Goal: Information Seeking & Learning: Compare options

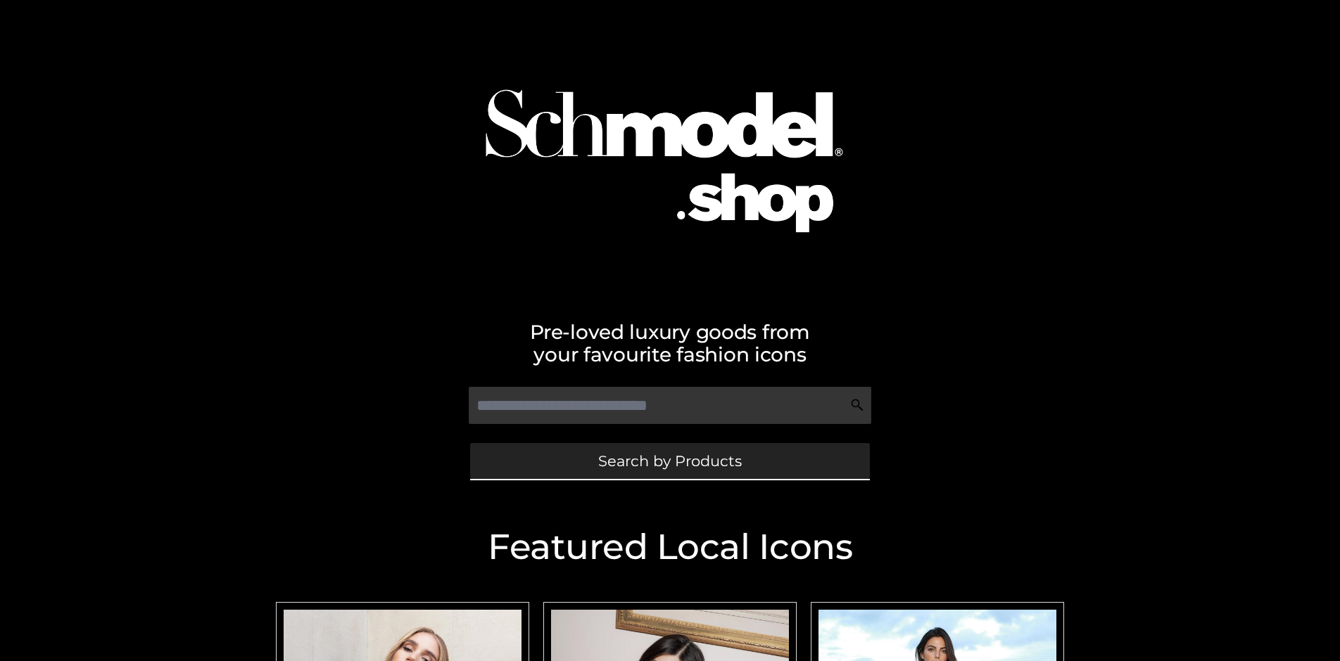
click at [669, 461] on span "Search by Products" at bounding box center [670, 461] width 144 height 15
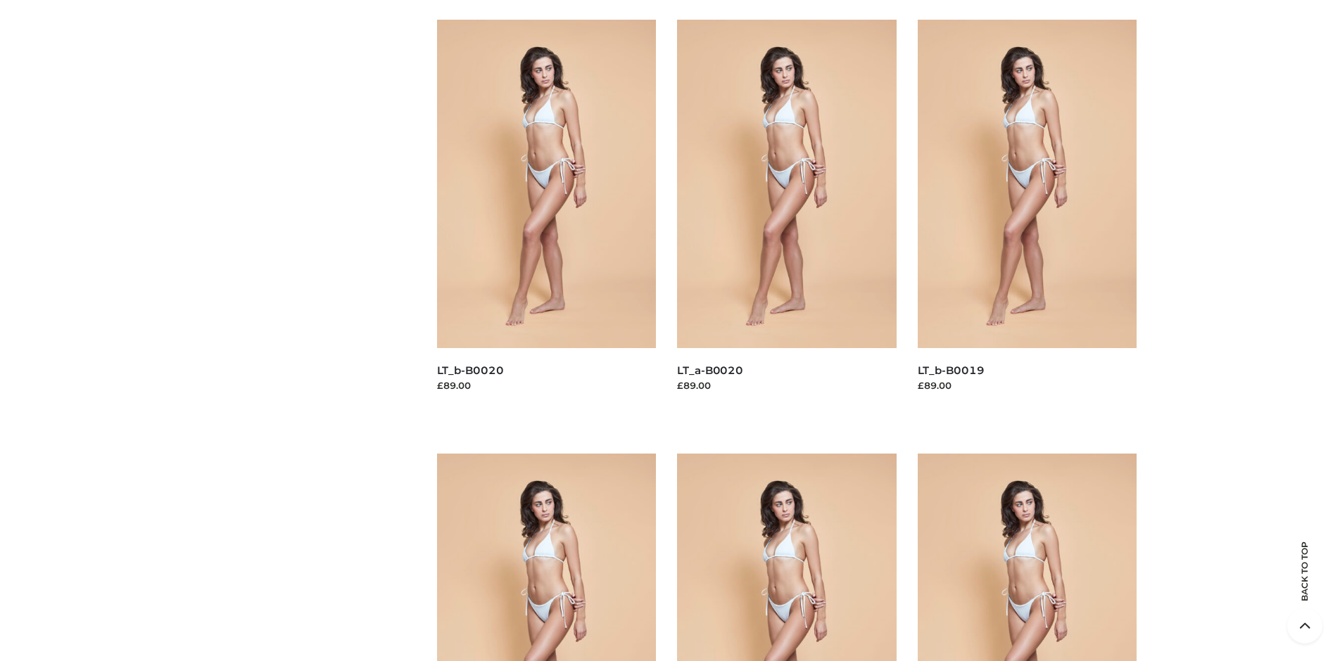
scroll to position [4723, 0]
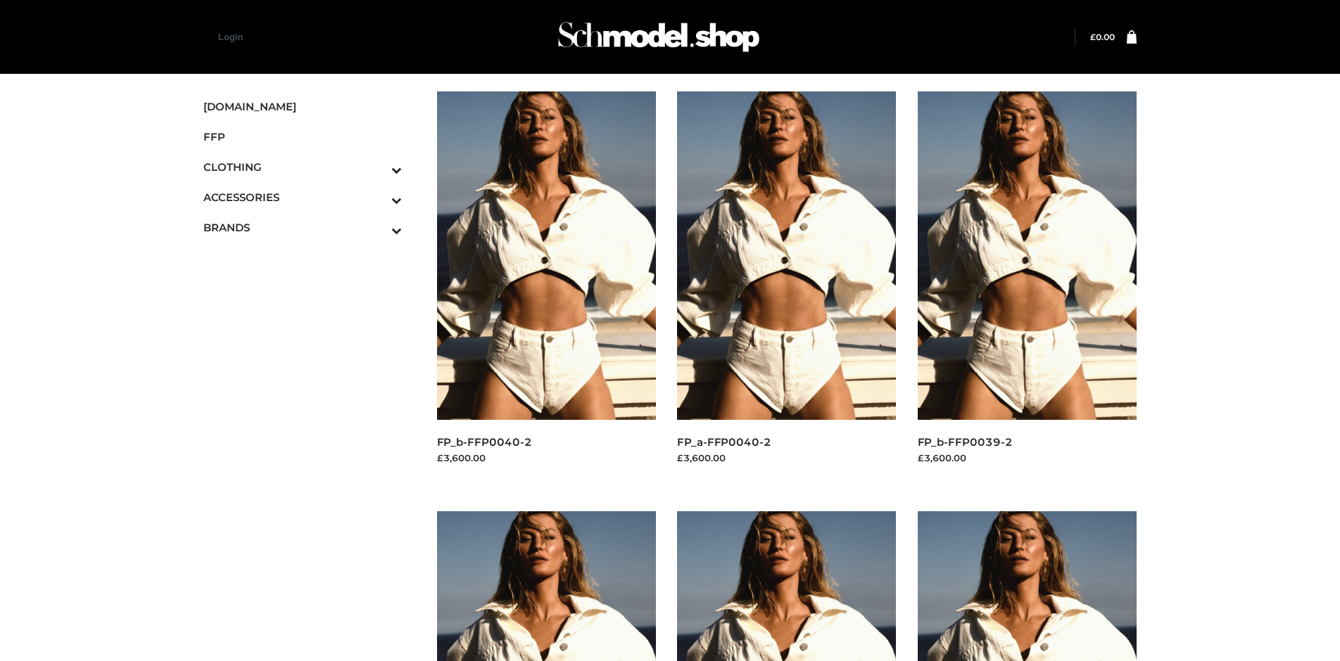
scroll to position [1083, 0]
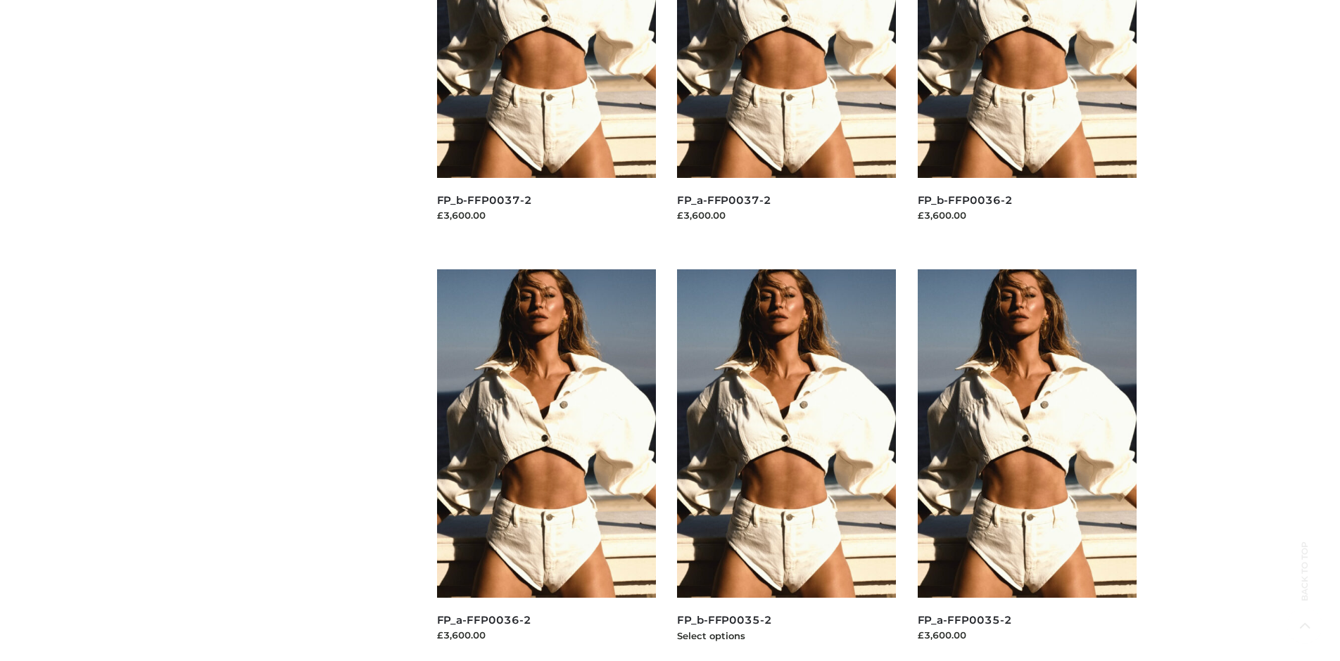
click at [786, 465] on img at bounding box center [787, 433] width 220 height 329
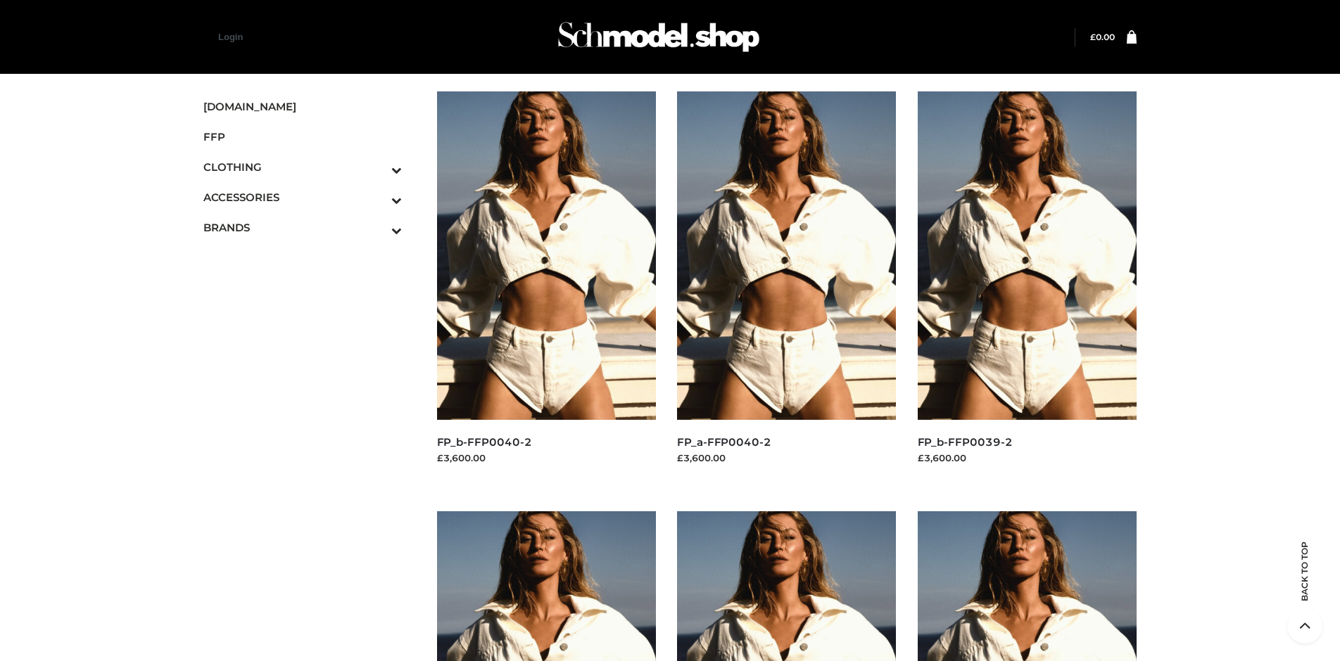
scroll to position [663, 0]
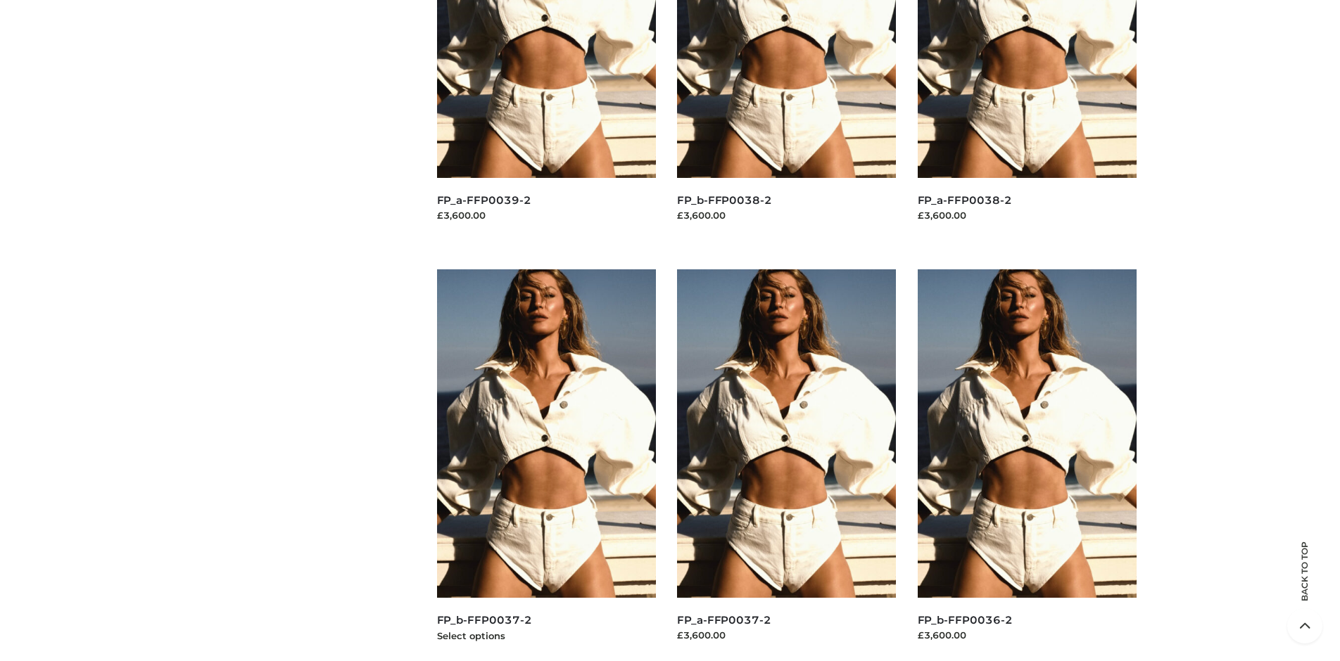
click at [546, 465] on img at bounding box center [547, 433] width 220 height 329
click at [1027, 465] on img at bounding box center [1028, 433] width 220 height 329
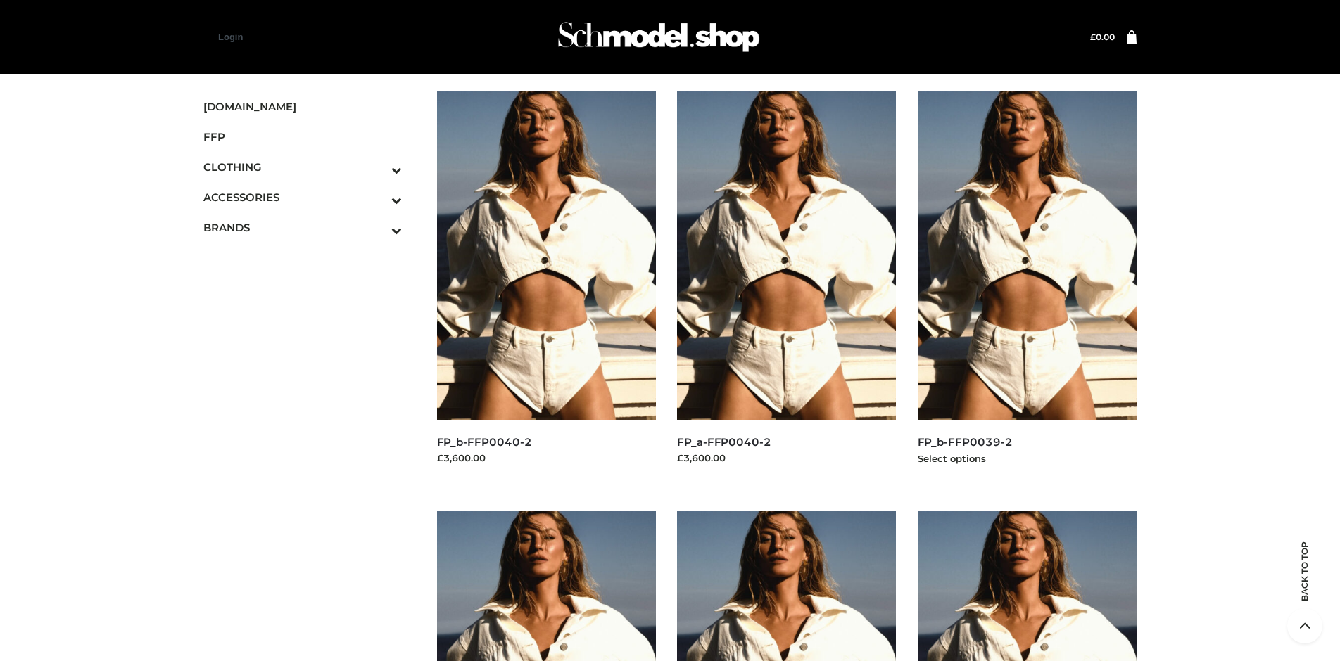
click at [1027, 287] on img at bounding box center [1028, 255] width 220 height 329
click at [376, 227] on icon "Toggle Submenu" at bounding box center [323, 230] width 158 height 16
click at [309, 288] on span "PARKERSMITH" at bounding box center [309, 288] width 184 height 16
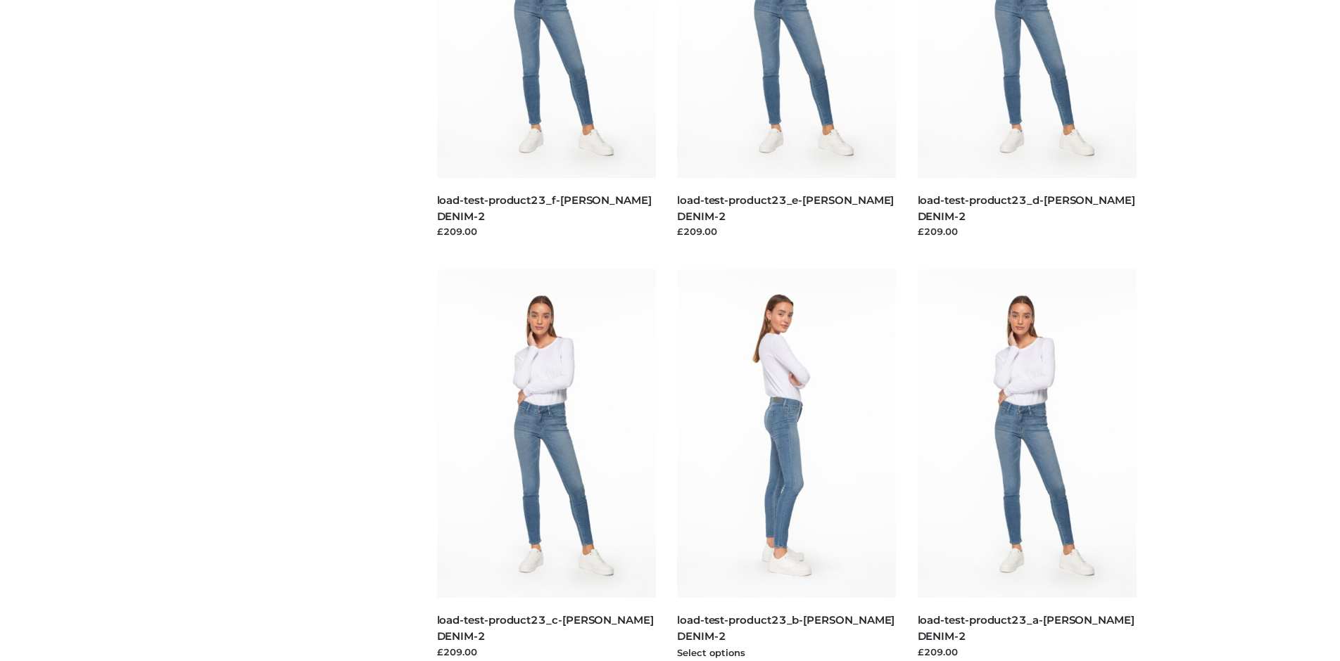
click at [786, 465] on img at bounding box center [787, 433] width 220 height 329
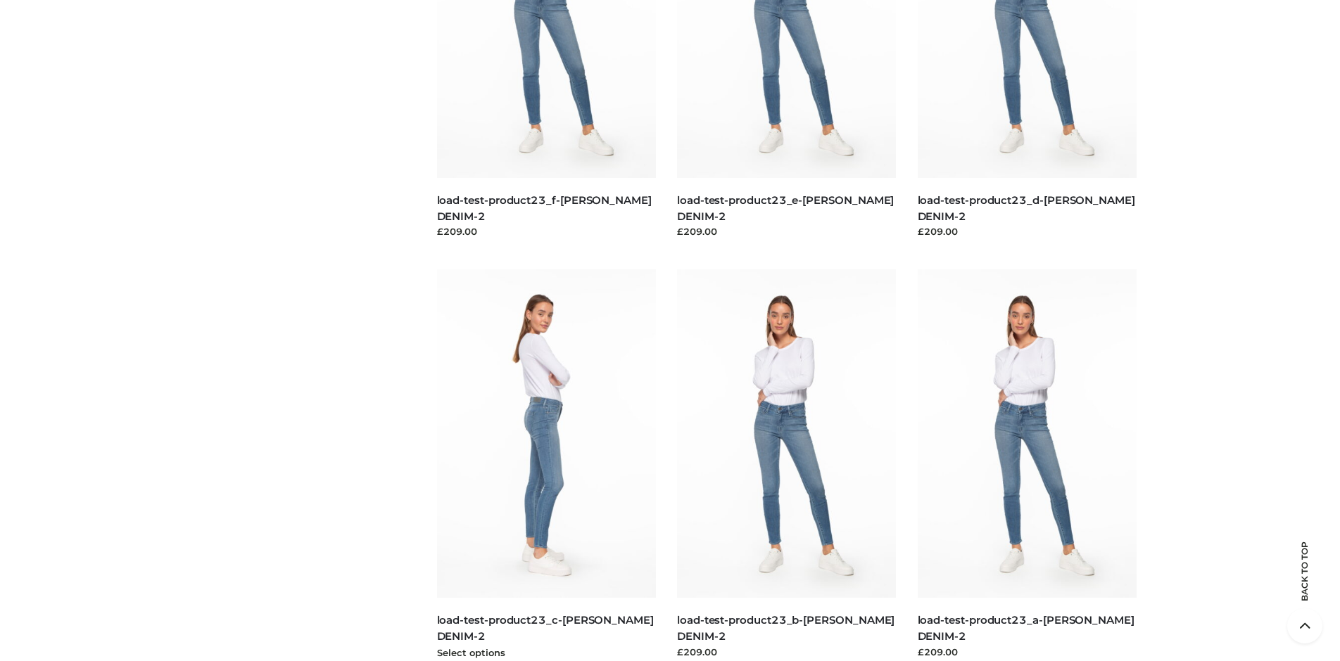
click at [546, 465] on img at bounding box center [547, 433] width 220 height 329
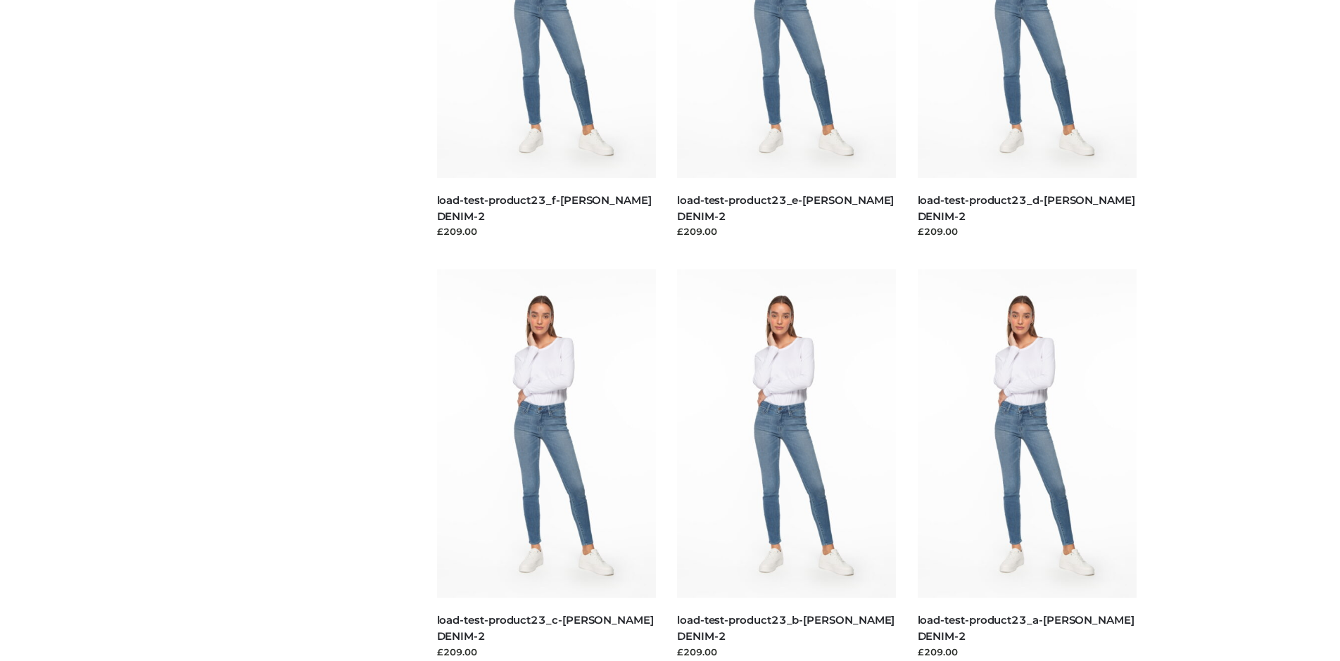
scroll to position [0, 0]
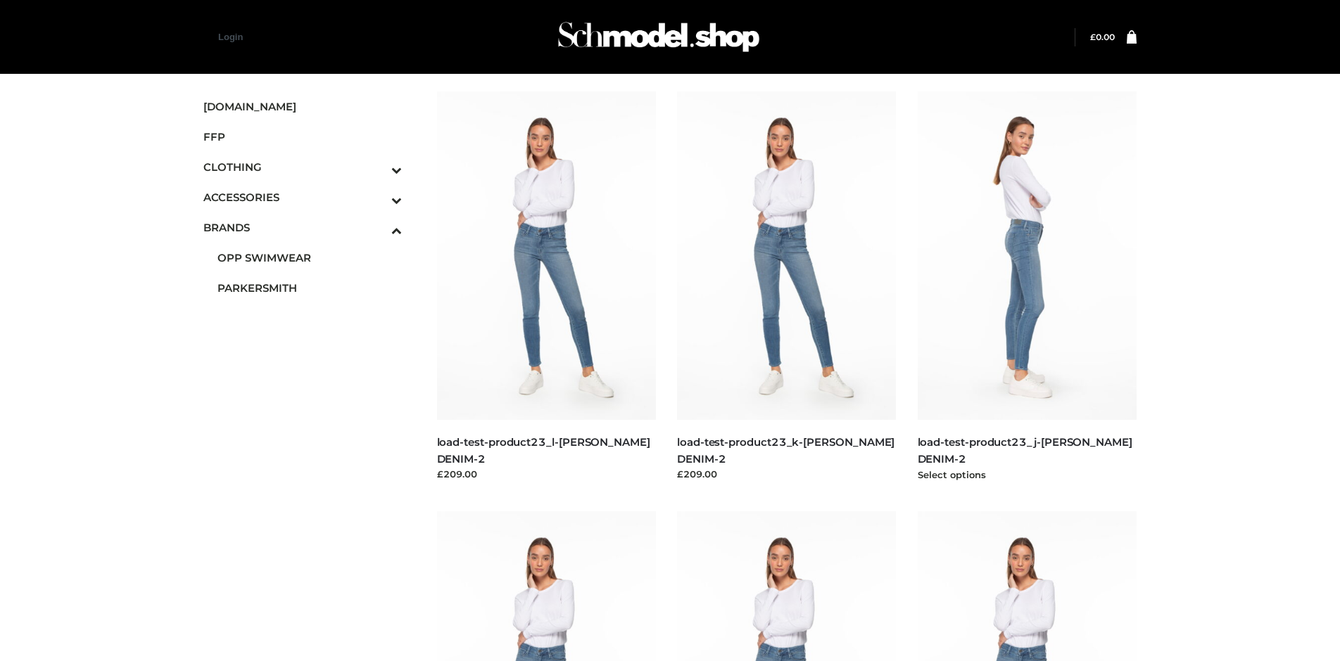
click at [1027, 287] on img at bounding box center [1028, 255] width 220 height 329
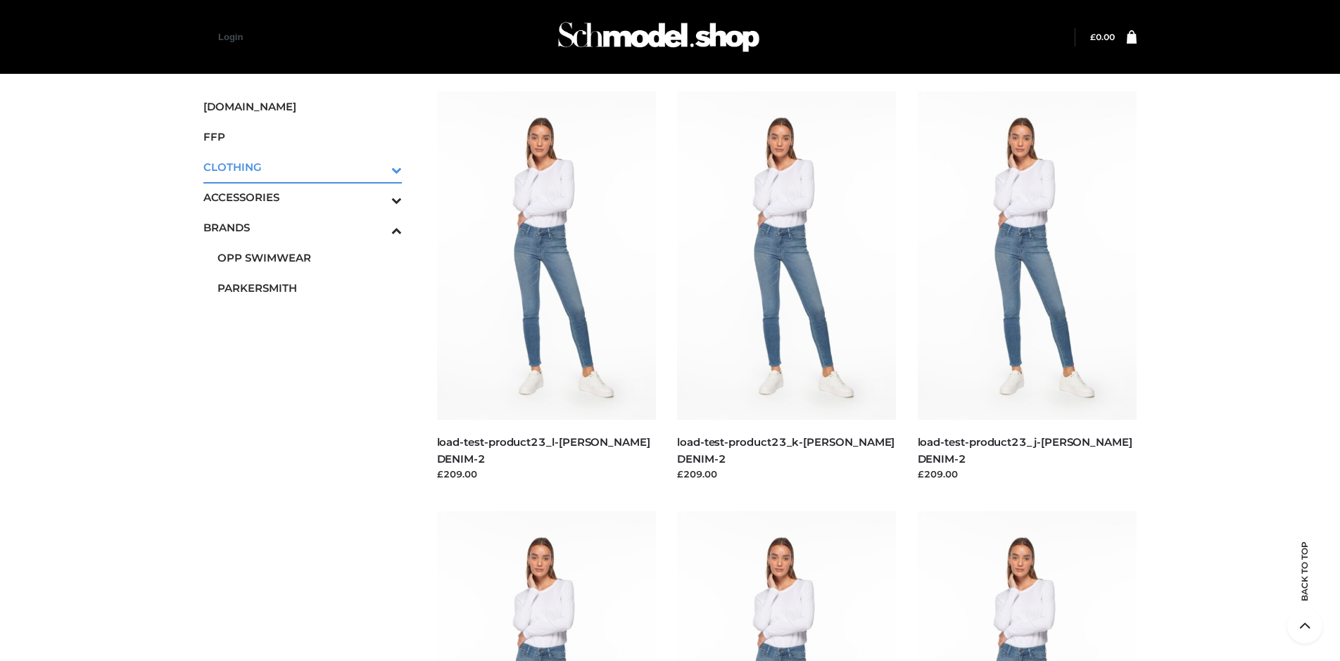
click at [376, 167] on icon "Toggle Submenu" at bounding box center [323, 170] width 158 height 16
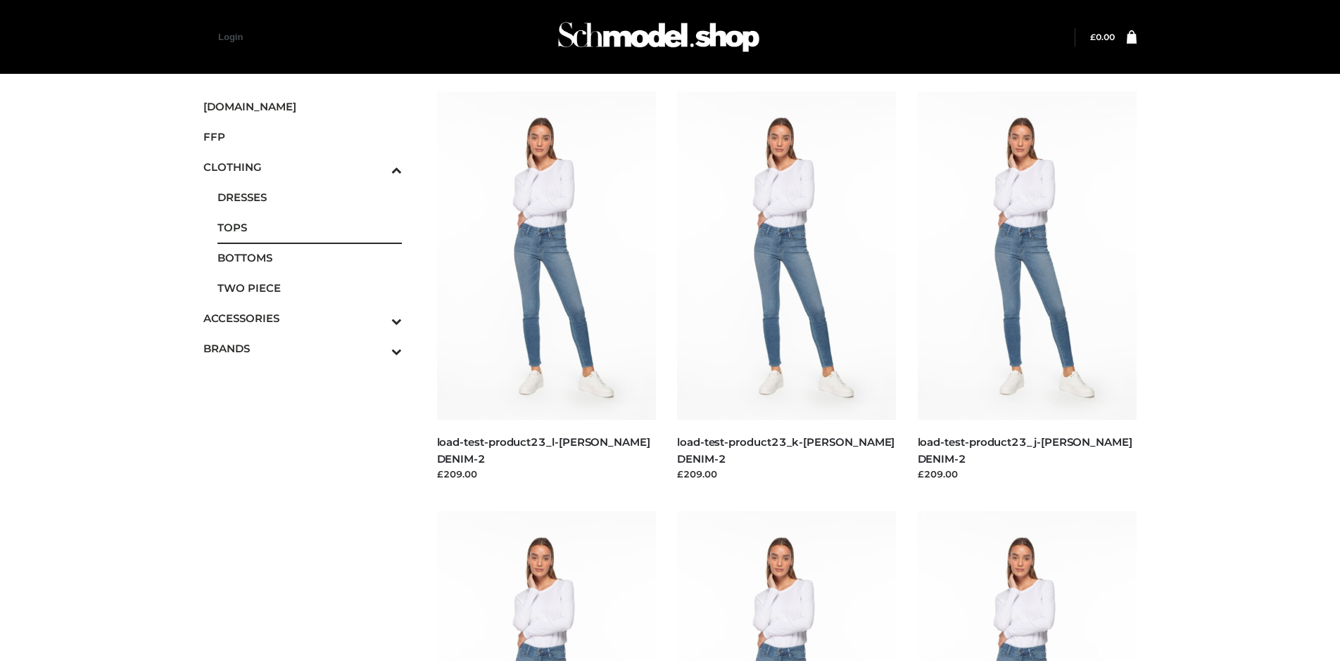
click at [309, 227] on span "TOPS" at bounding box center [309, 228] width 184 height 16
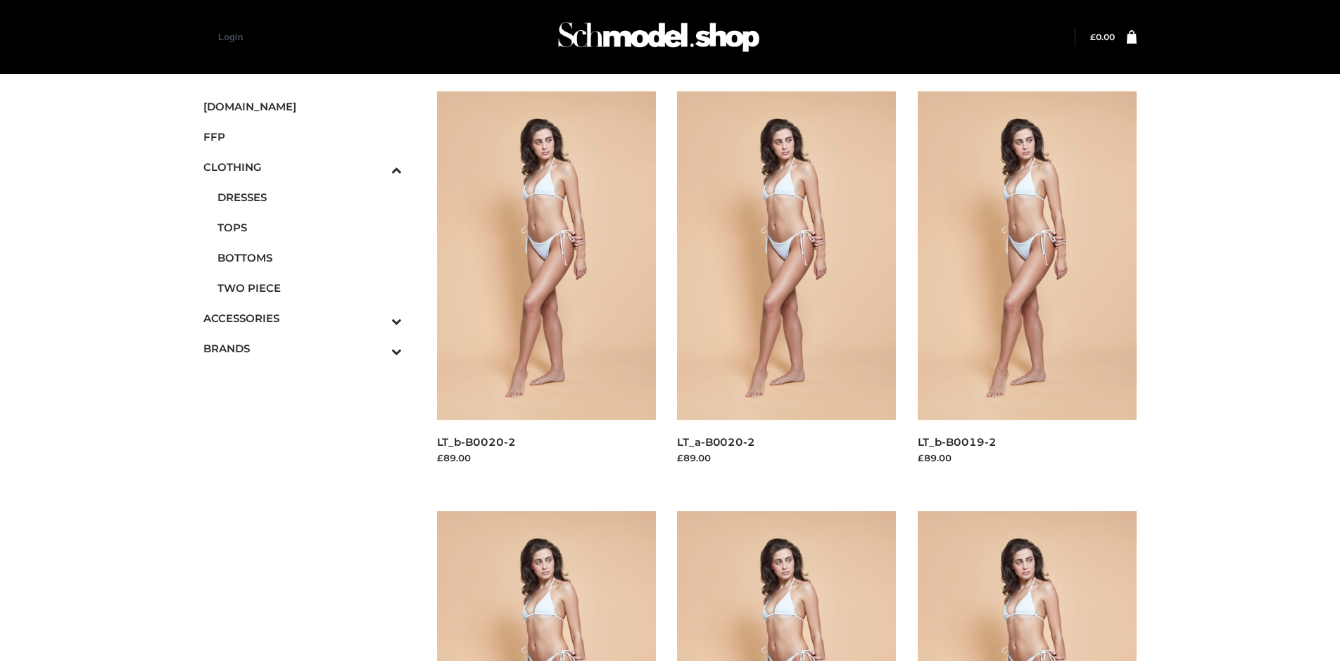
scroll to position [663, 0]
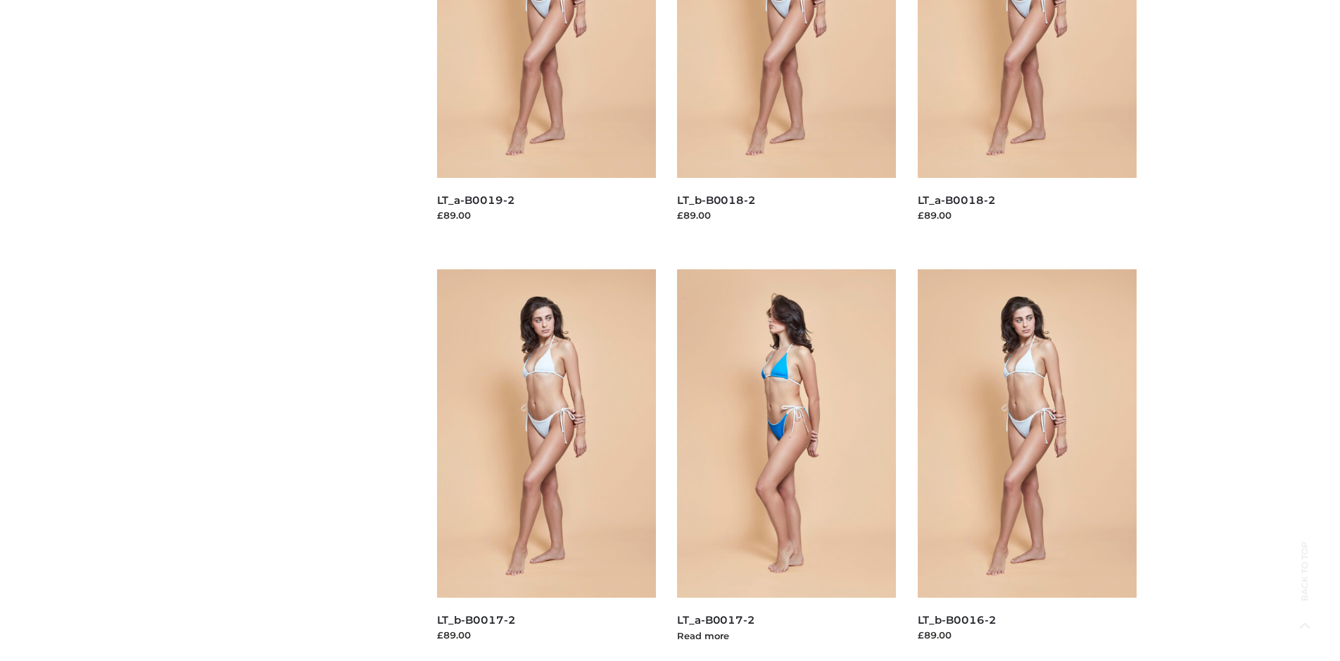
click at [786, 465] on img at bounding box center [787, 433] width 220 height 329
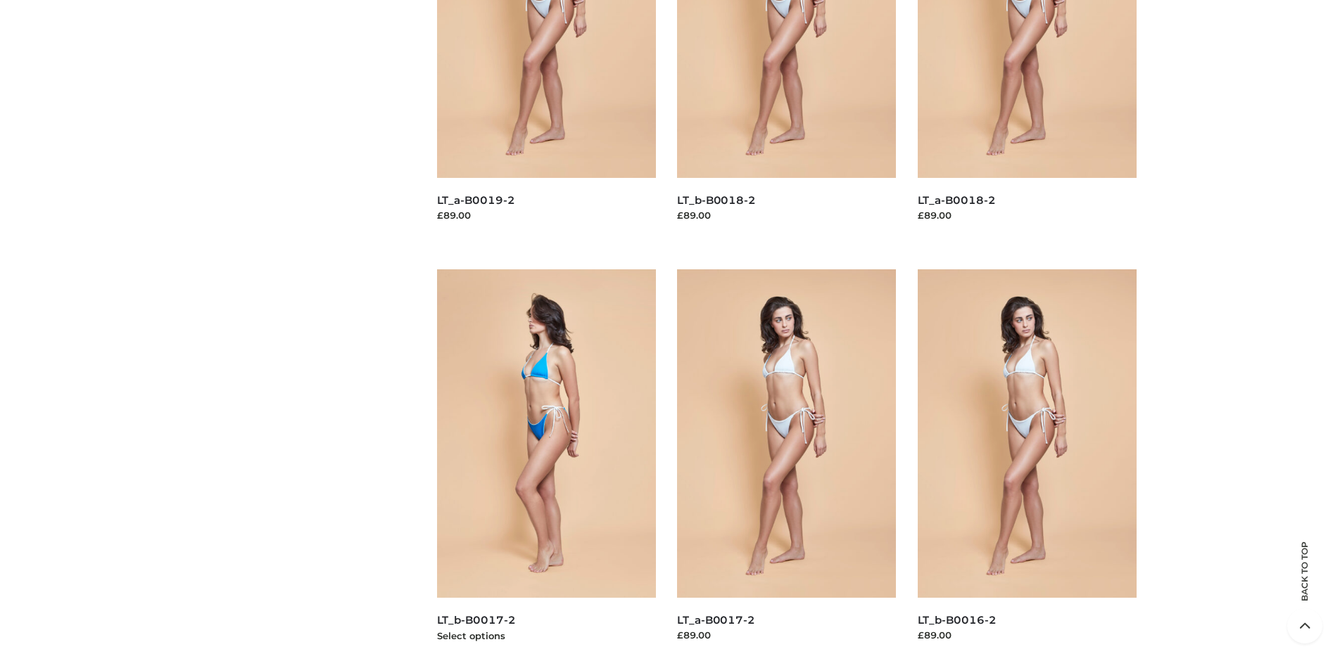
click at [546, 465] on img at bounding box center [547, 433] width 220 height 329
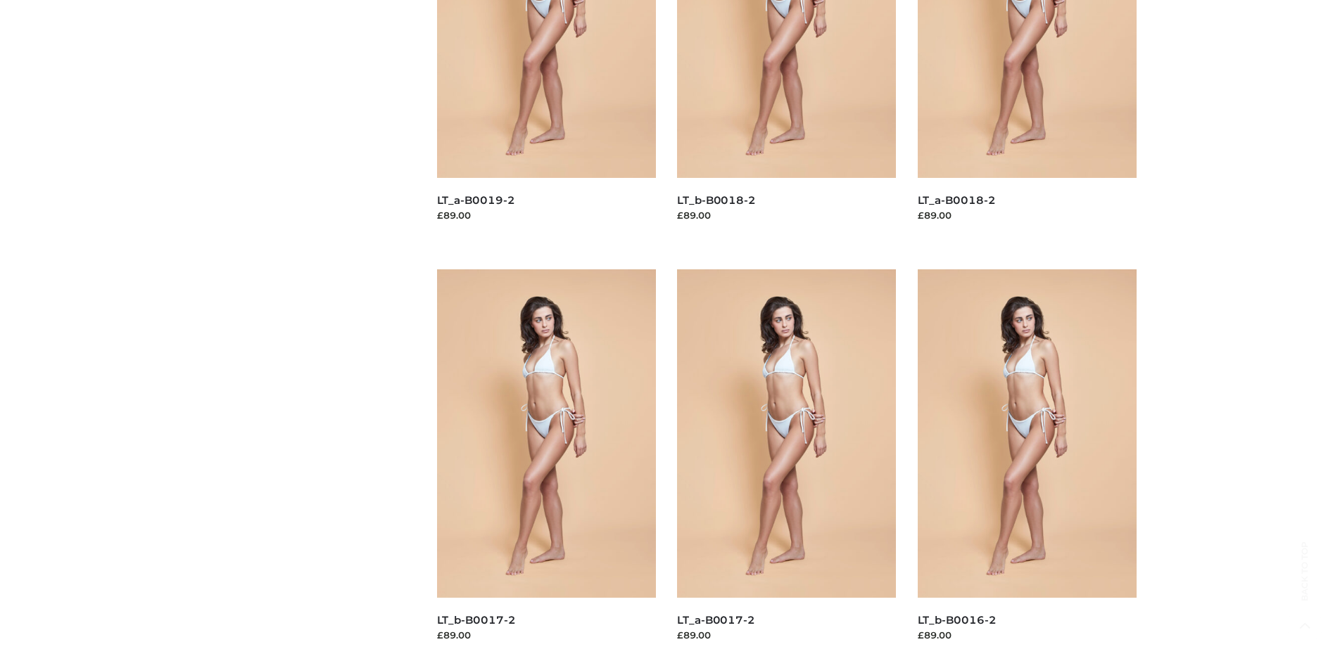
scroll to position [1083, 0]
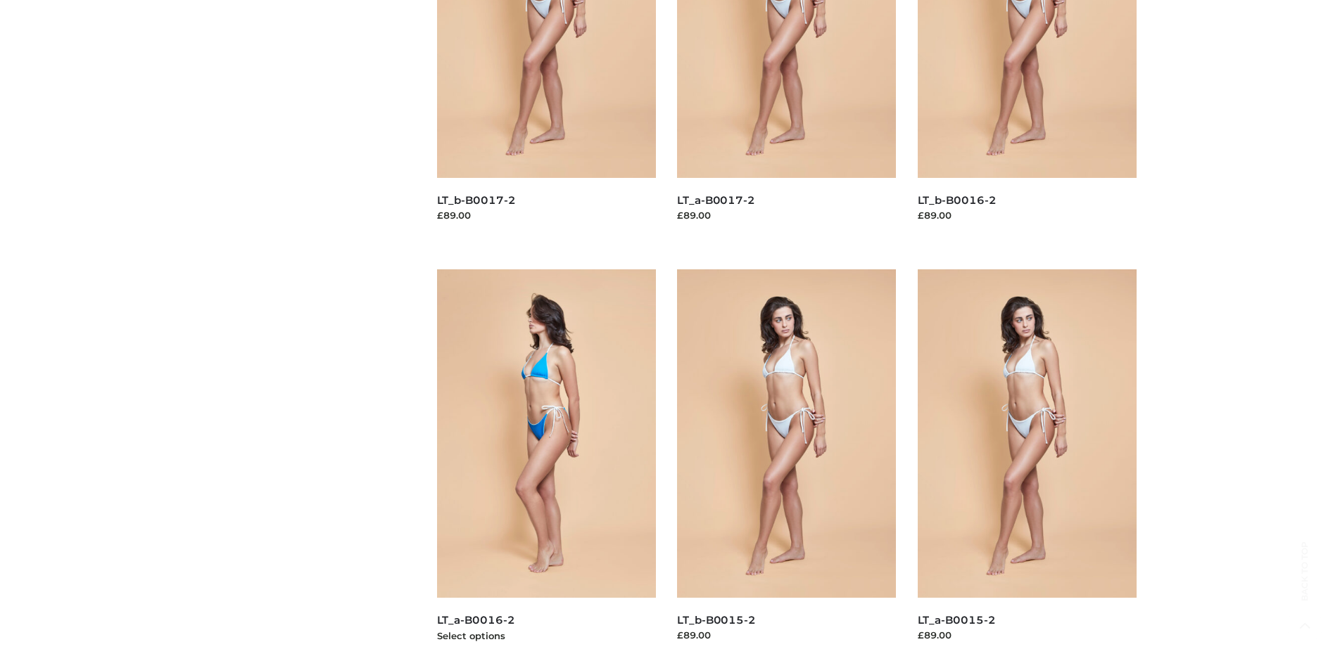
click at [546, 465] on img at bounding box center [547, 433] width 220 height 329
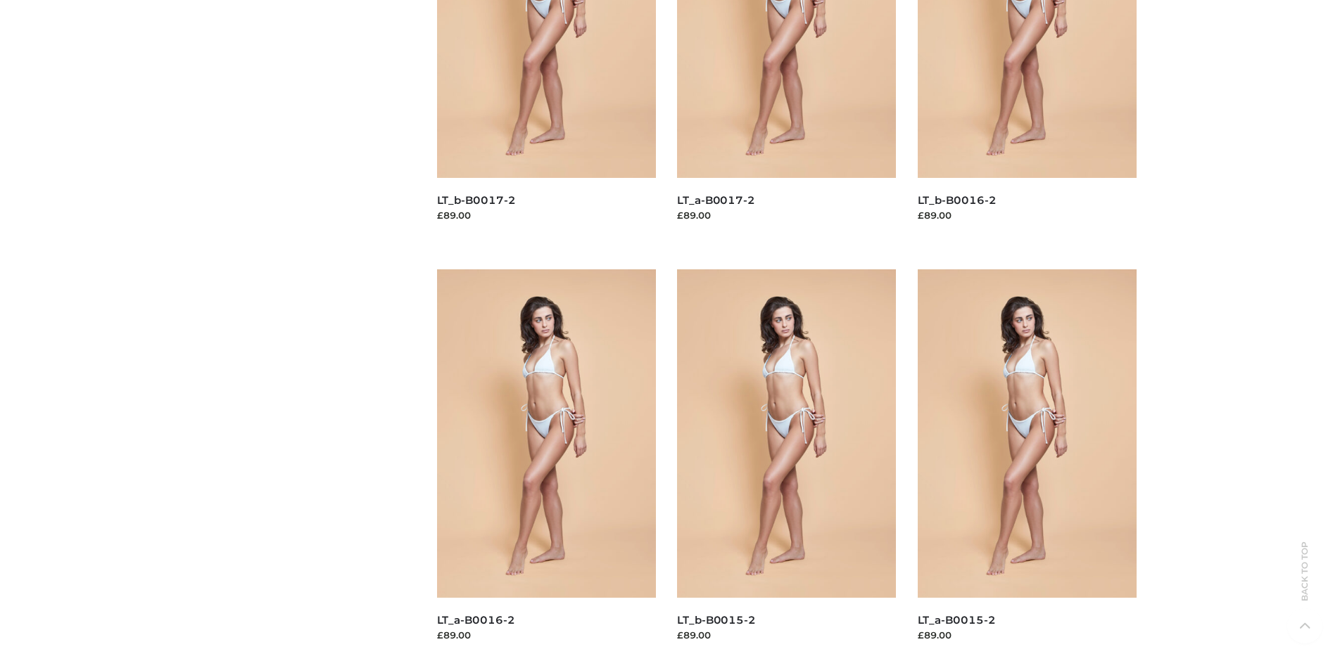
scroll to position [0, 0]
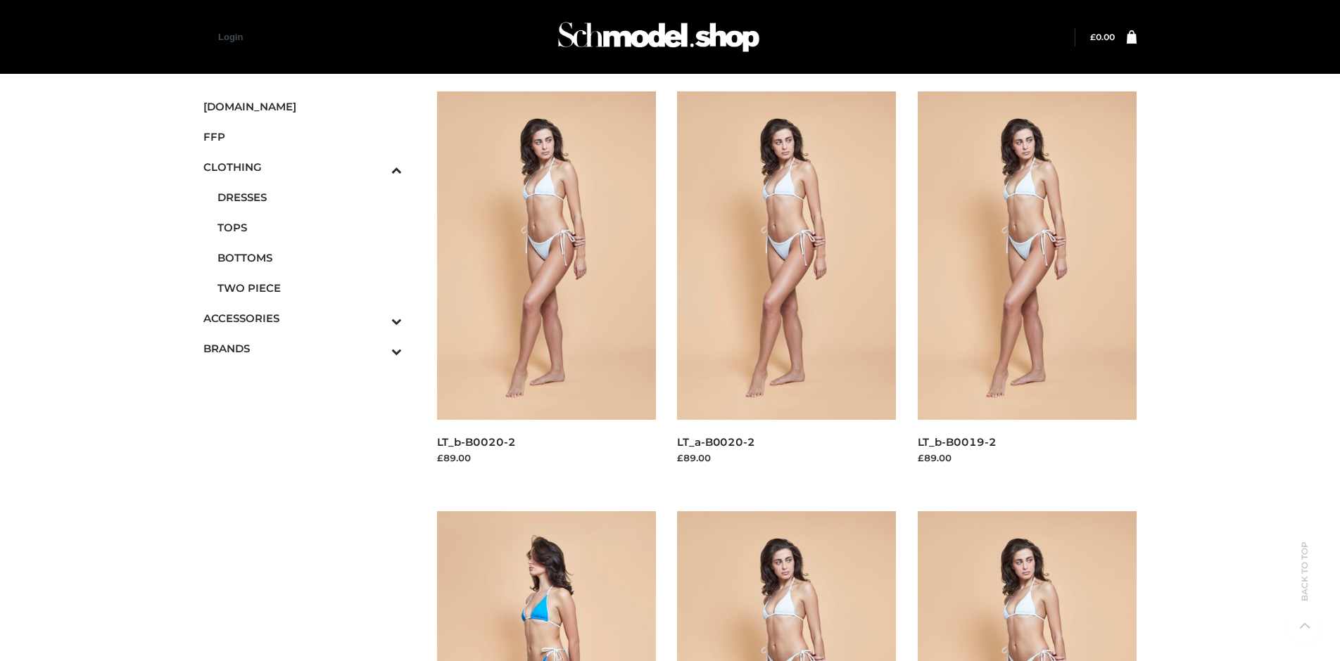
click at [376, 318] on icon "Toggle Submenu" at bounding box center [323, 321] width 158 height 16
click at [0, 0] on span "BAGS" at bounding box center [0, 0] width 0 height 0
